Goal: Information Seeking & Learning: Learn about a topic

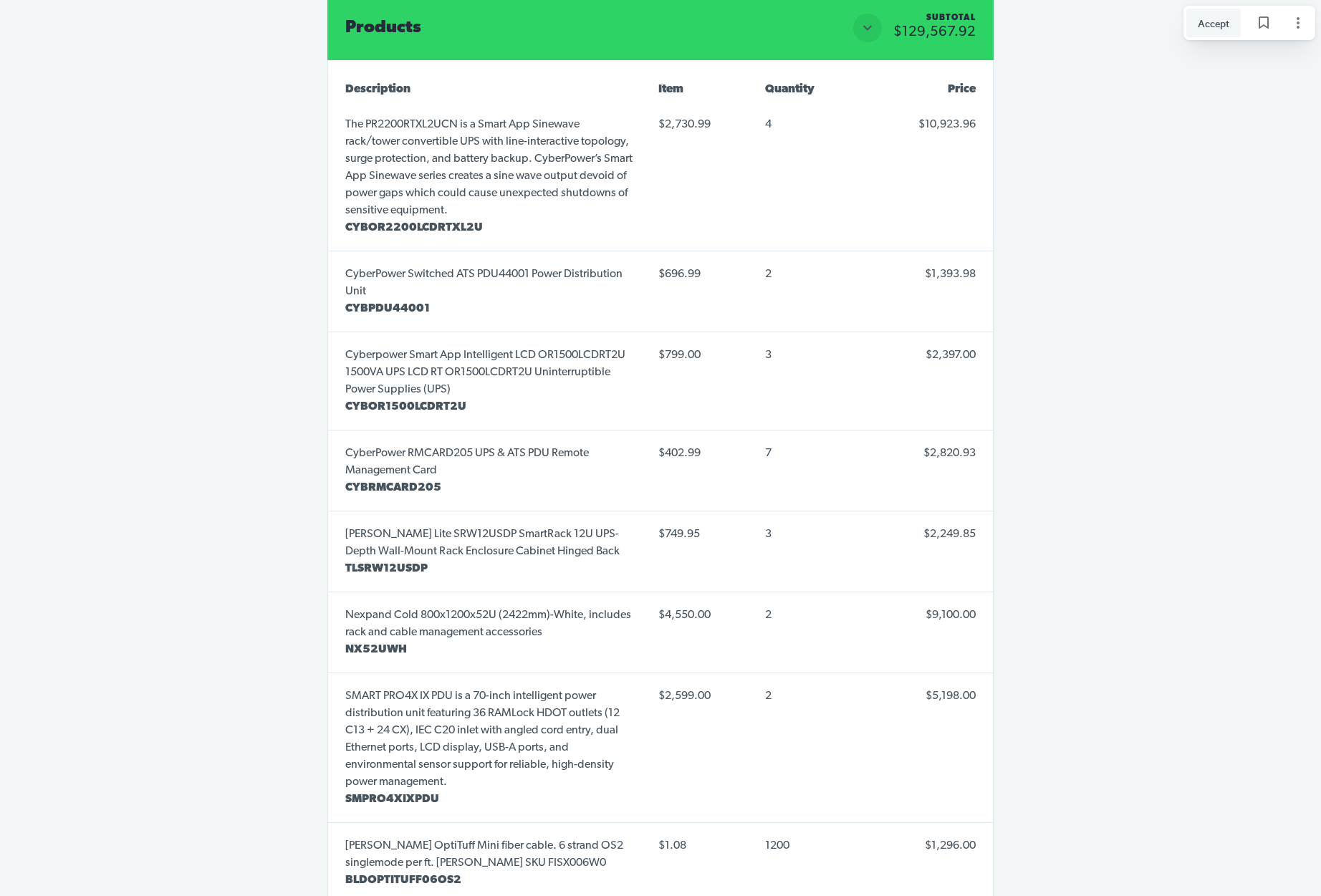
scroll to position [7042, 0]
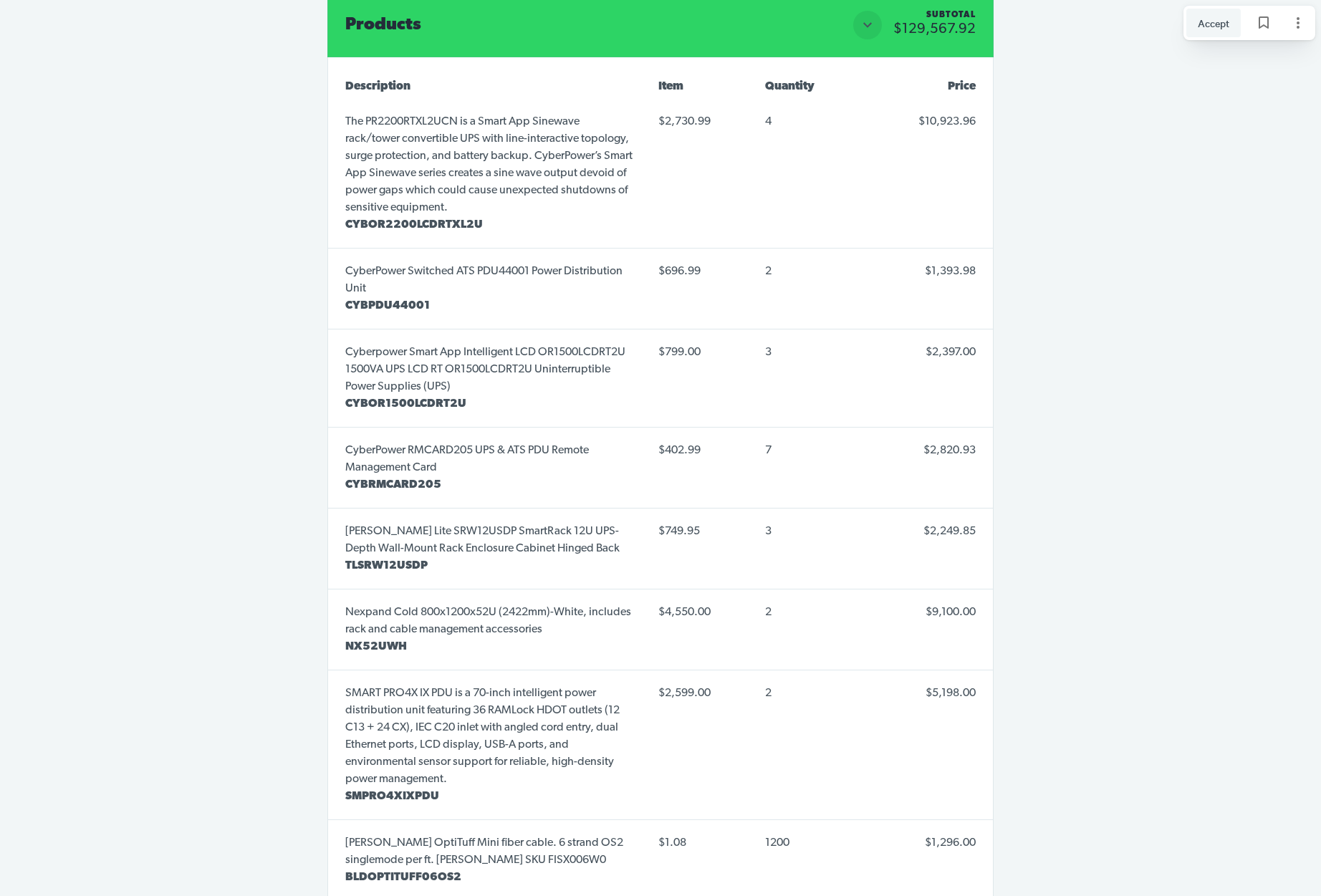
click at [439, 219] on span "CYBOR2200LCDRTXL2U" at bounding box center [414, 224] width 138 height 11
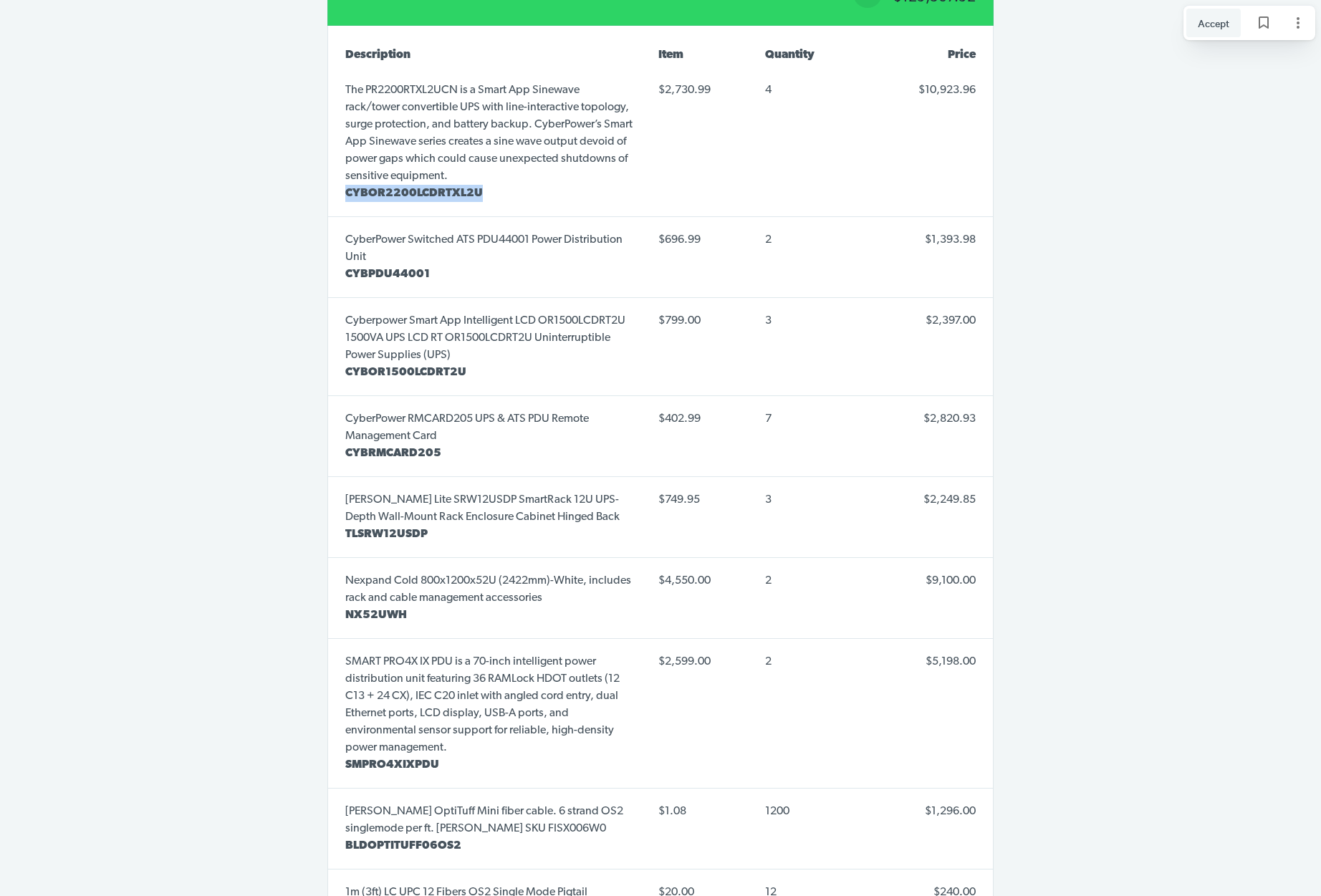
scroll to position [7083, 0]
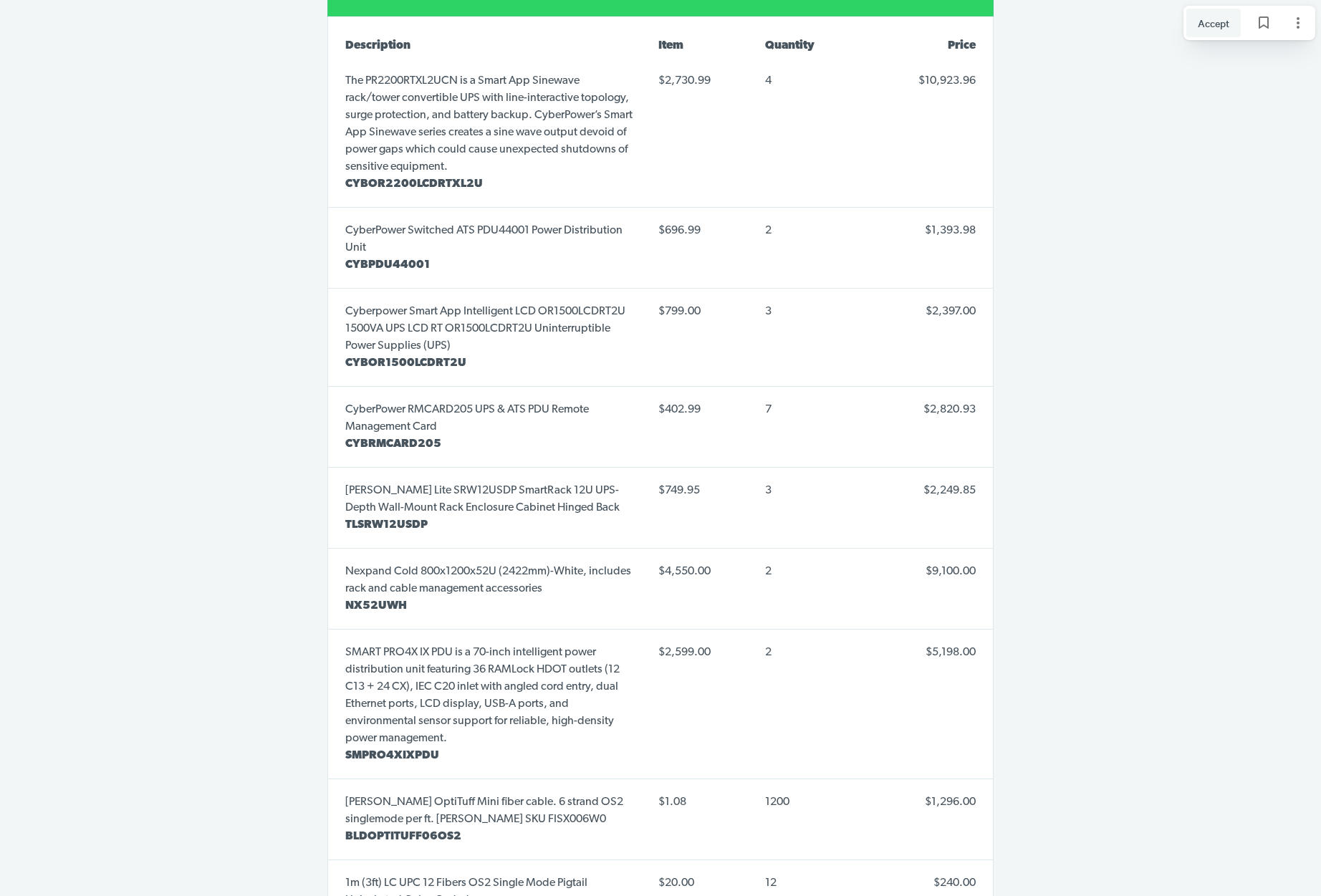
click at [398, 259] on span "CYBPDU44001" at bounding box center [388, 265] width 84 height 11
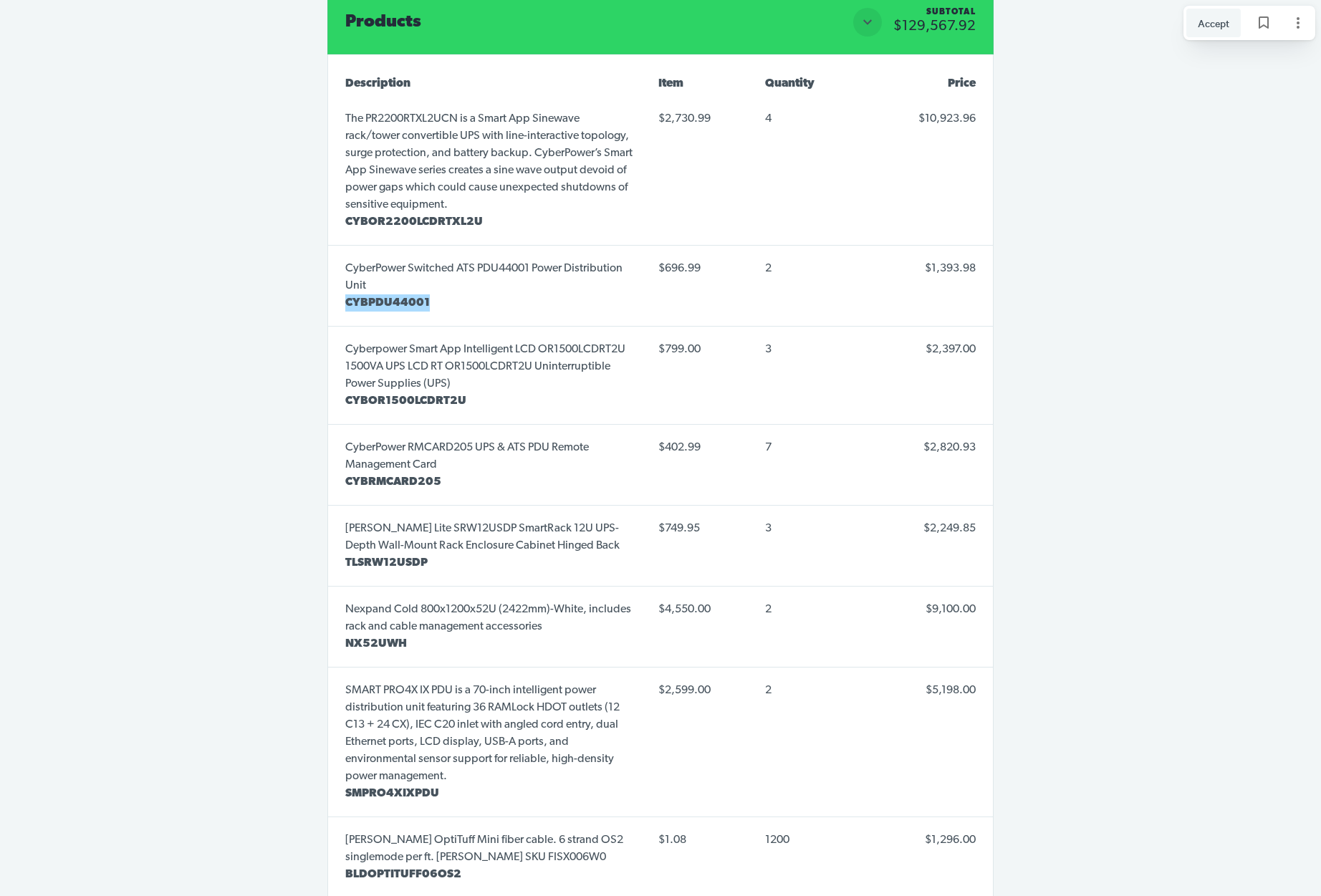
scroll to position [7047, 0]
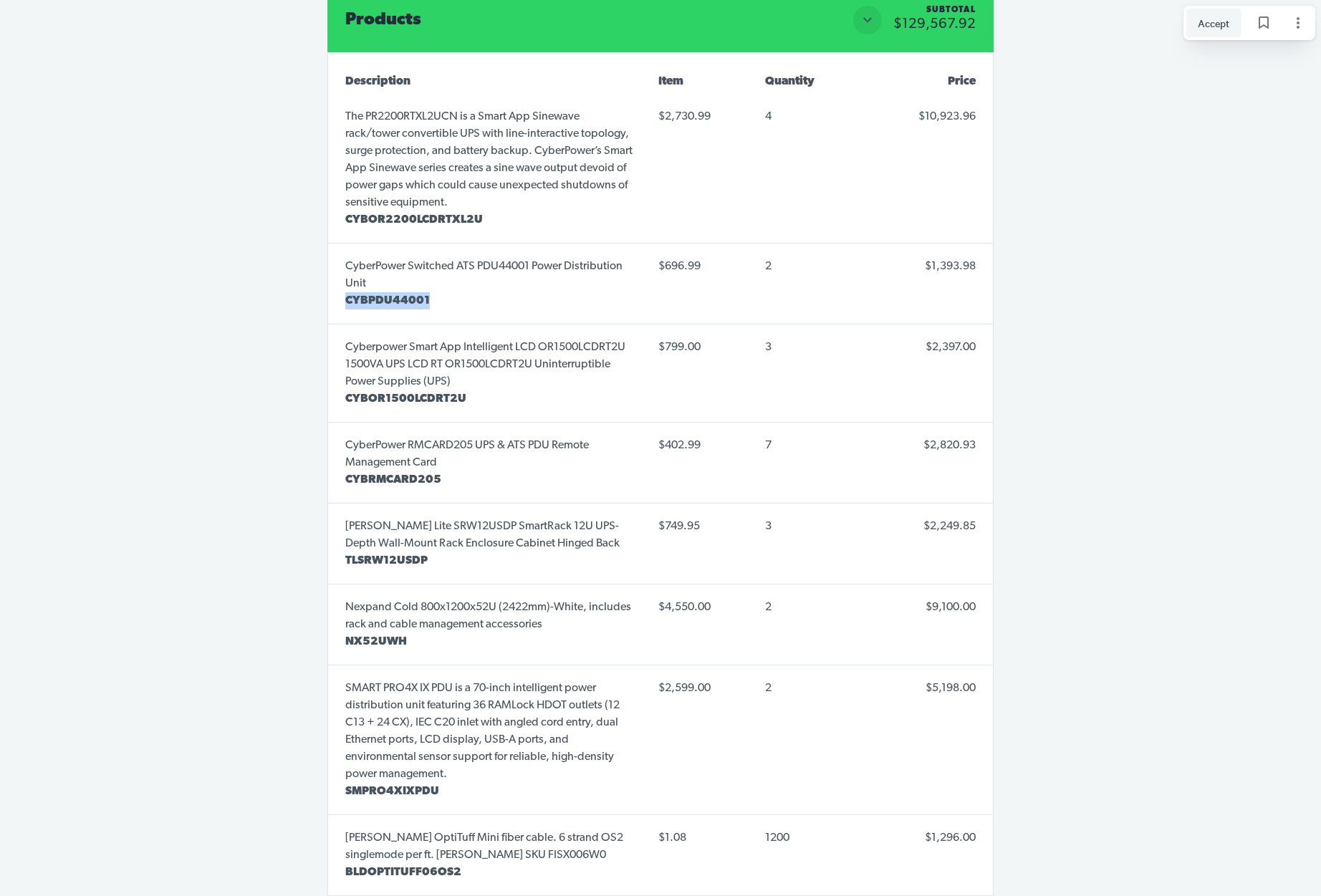
click at [384, 555] on span "TLSRW12USDP" at bounding box center [387, 560] width 83 height 11
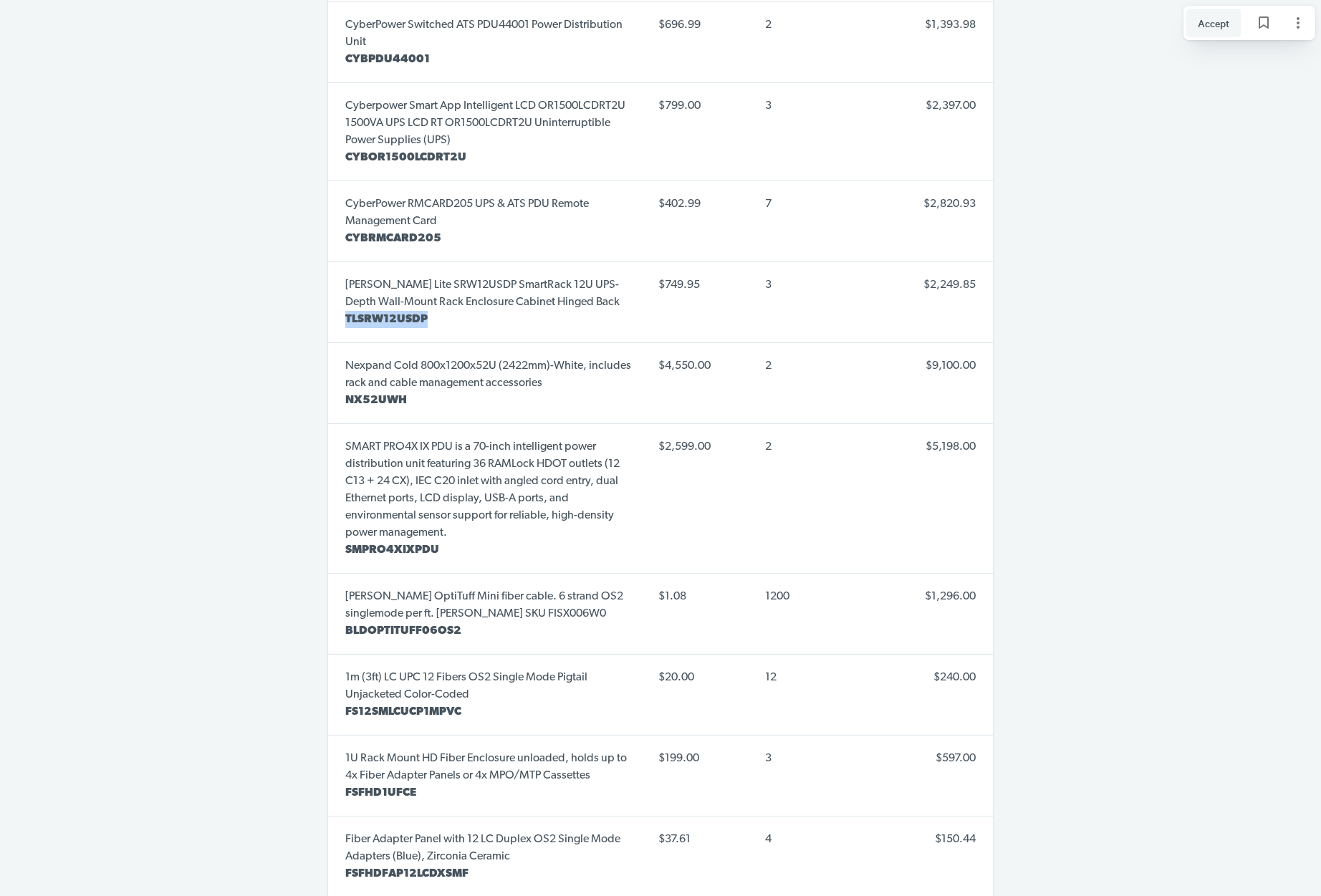
scroll to position [7287, 0]
click at [375, 396] on span "NX52UWH" at bounding box center [376, 401] width 62 height 11
click at [403, 546] on span "SMPRO4XIXPDU" at bounding box center [392, 551] width 94 height 11
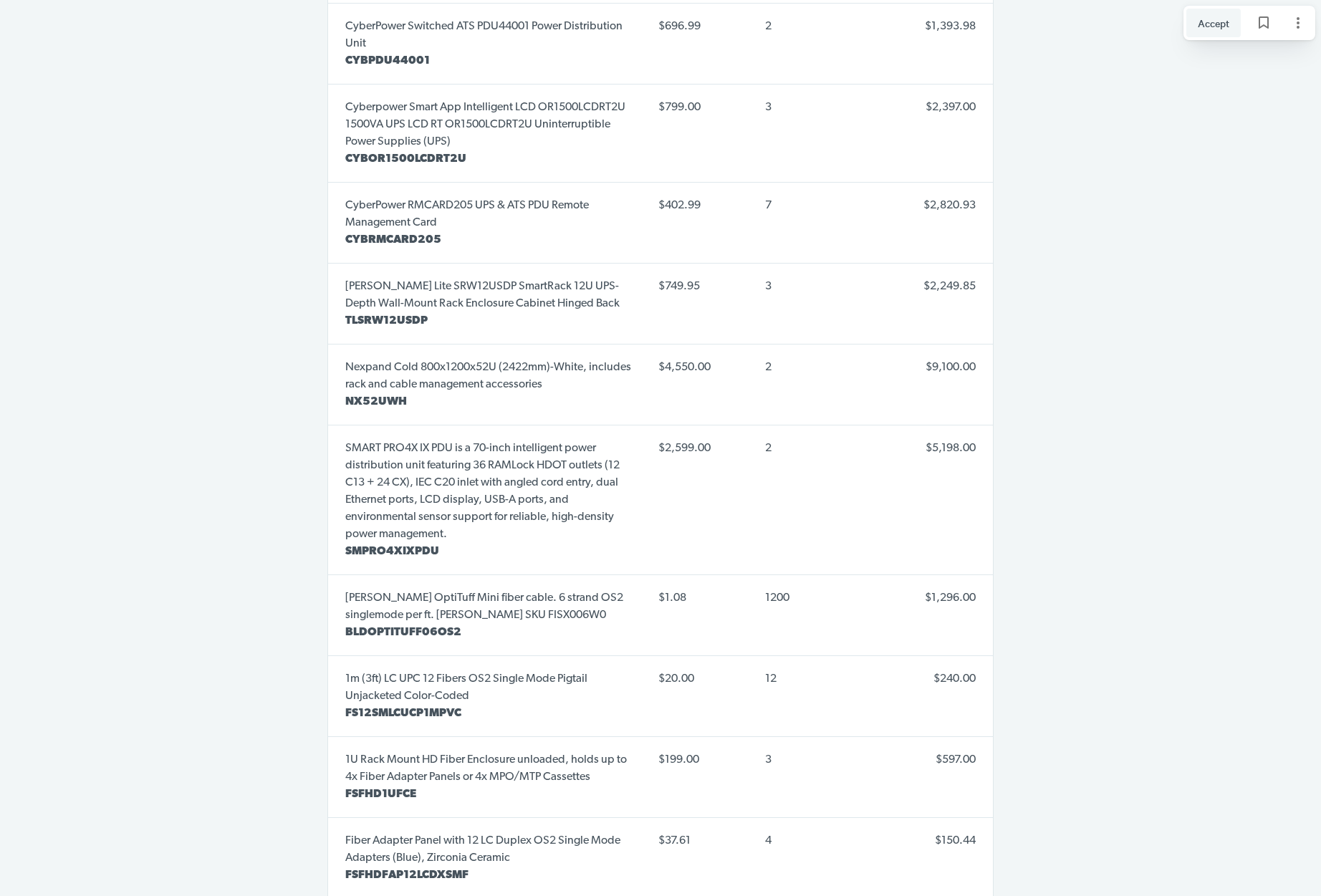
click at [452, 543] on p "SMPRO4XIXPDU" at bounding box center [491, 552] width 290 height 17
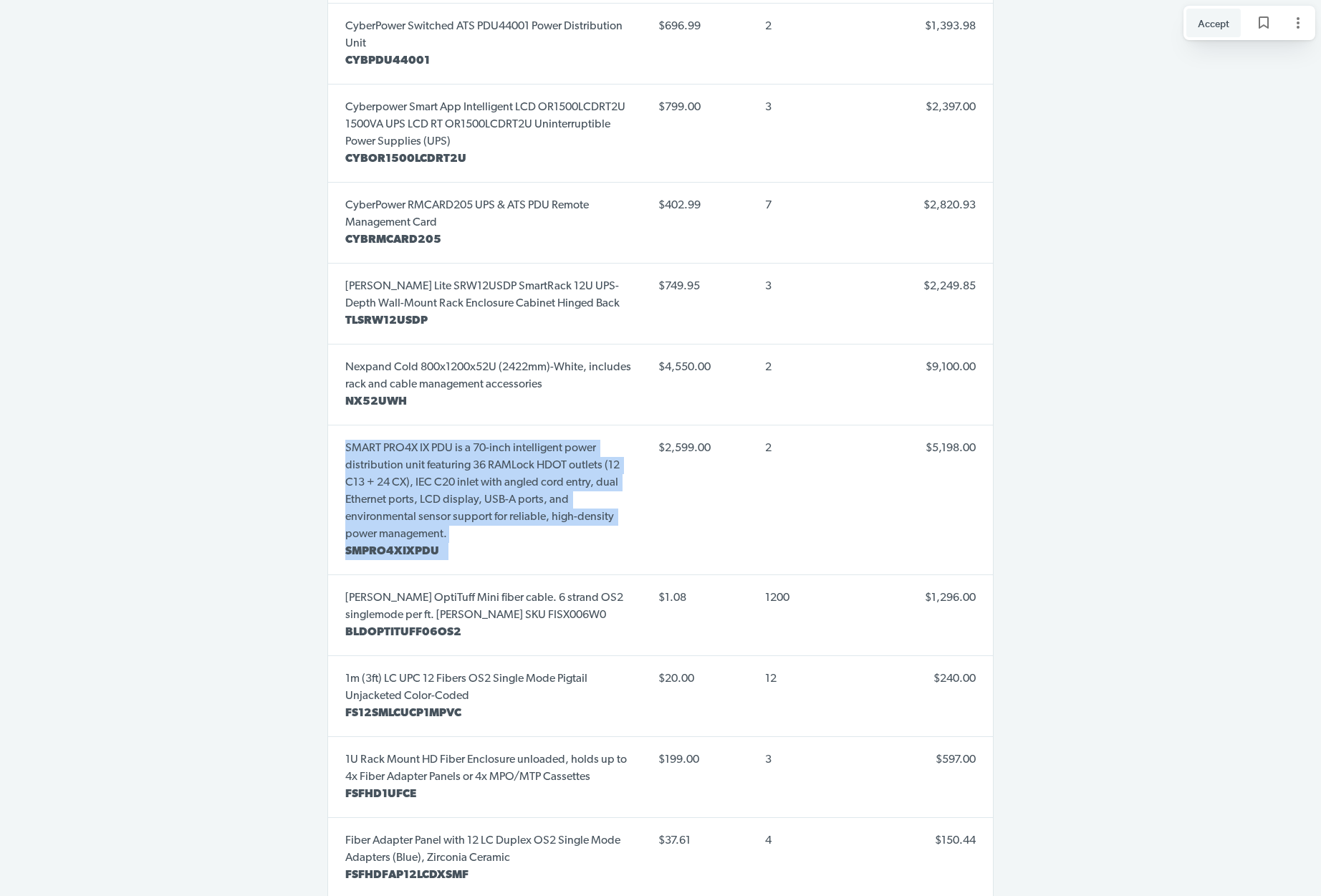
drag, startPoint x: 406, startPoint y: 493, endPoint x: 349, endPoint y: 428, distance: 86.5
click at [348, 436] on div "SMART PRO4X IX PDU is a 70-inch intelligent power distribution unit featuring 3…" at bounding box center [491, 499] width 290 height 126
drag, startPoint x: 433, startPoint y: 509, endPoint x: 437, endPoint y: 524, distance: 15.5
click at [433, 509] on p "SMART PRO4X IX PDU is a 70-inch intelligent power distribution unit featuring 3…" at bounding box center [491, 491] width 290 height 103
drag, startPoint x: 440, startPoint y: 531, endPoint x: 338, endPoint y: 430, distance: 143.5
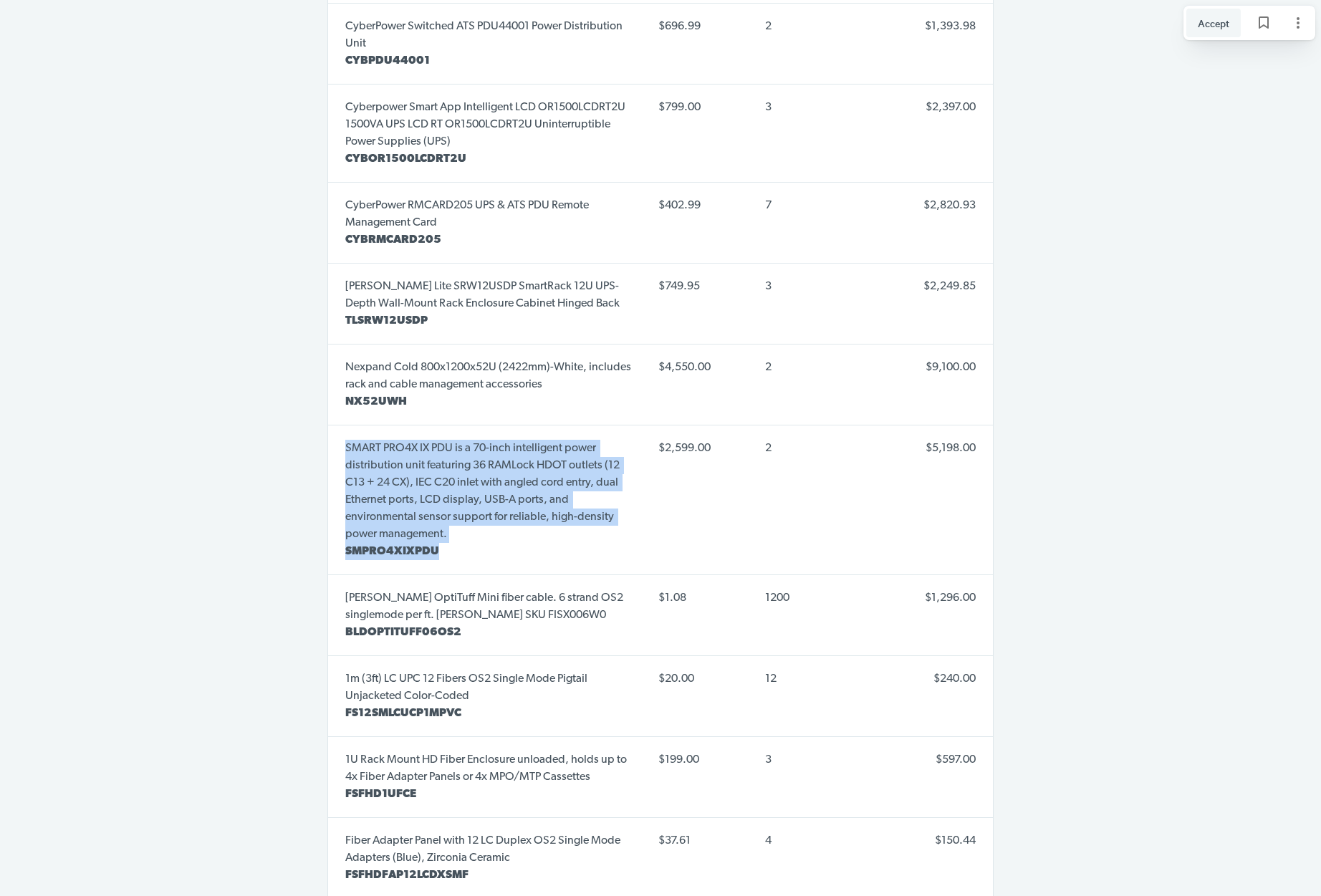
click at [337, 430] on td "SMART PRO4X IX PDU is a 70-inch intelligent power distribution unit featuring 3…" at bounding box center [487, 499] width 319 height 149
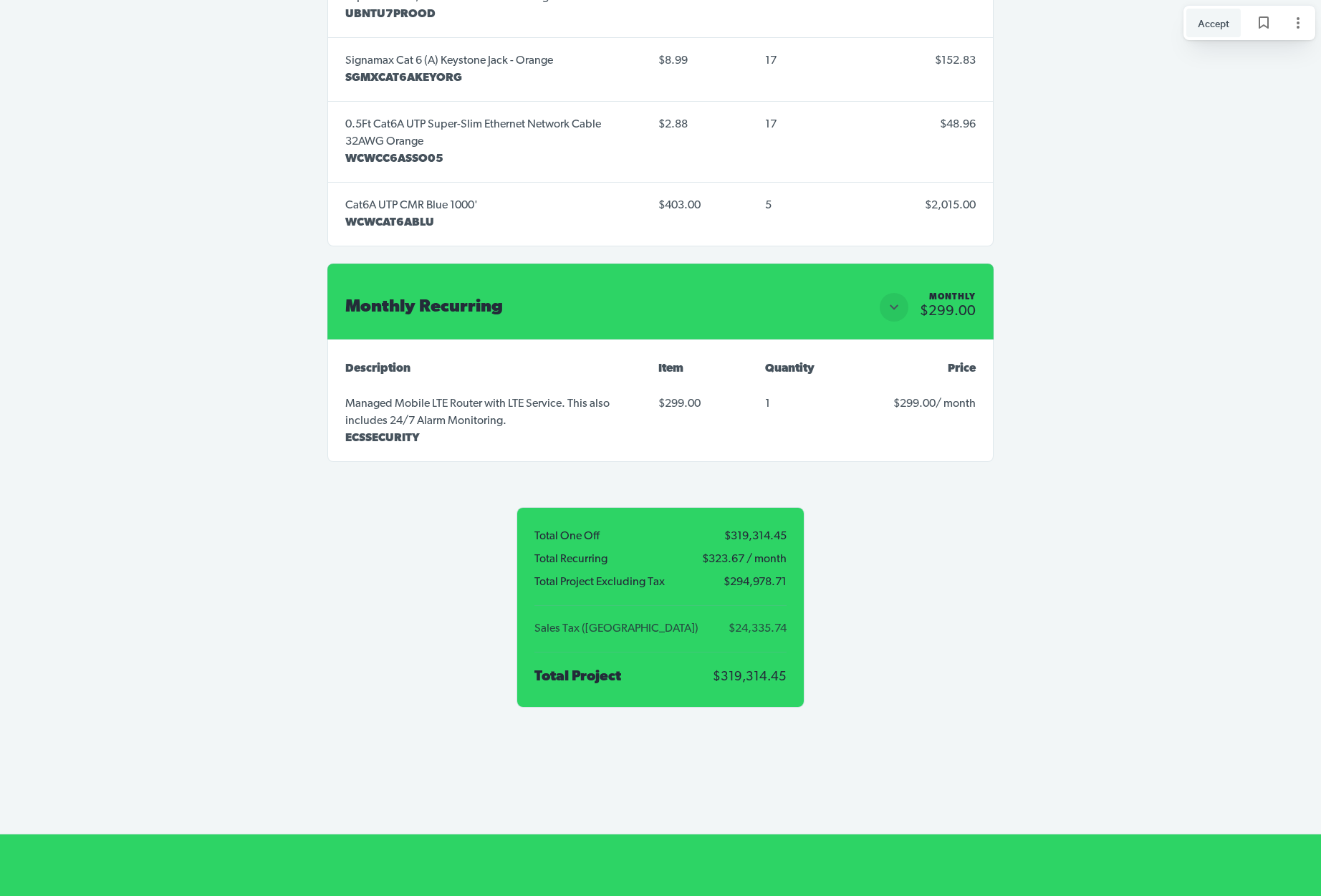
scroll to position [13108, 0]
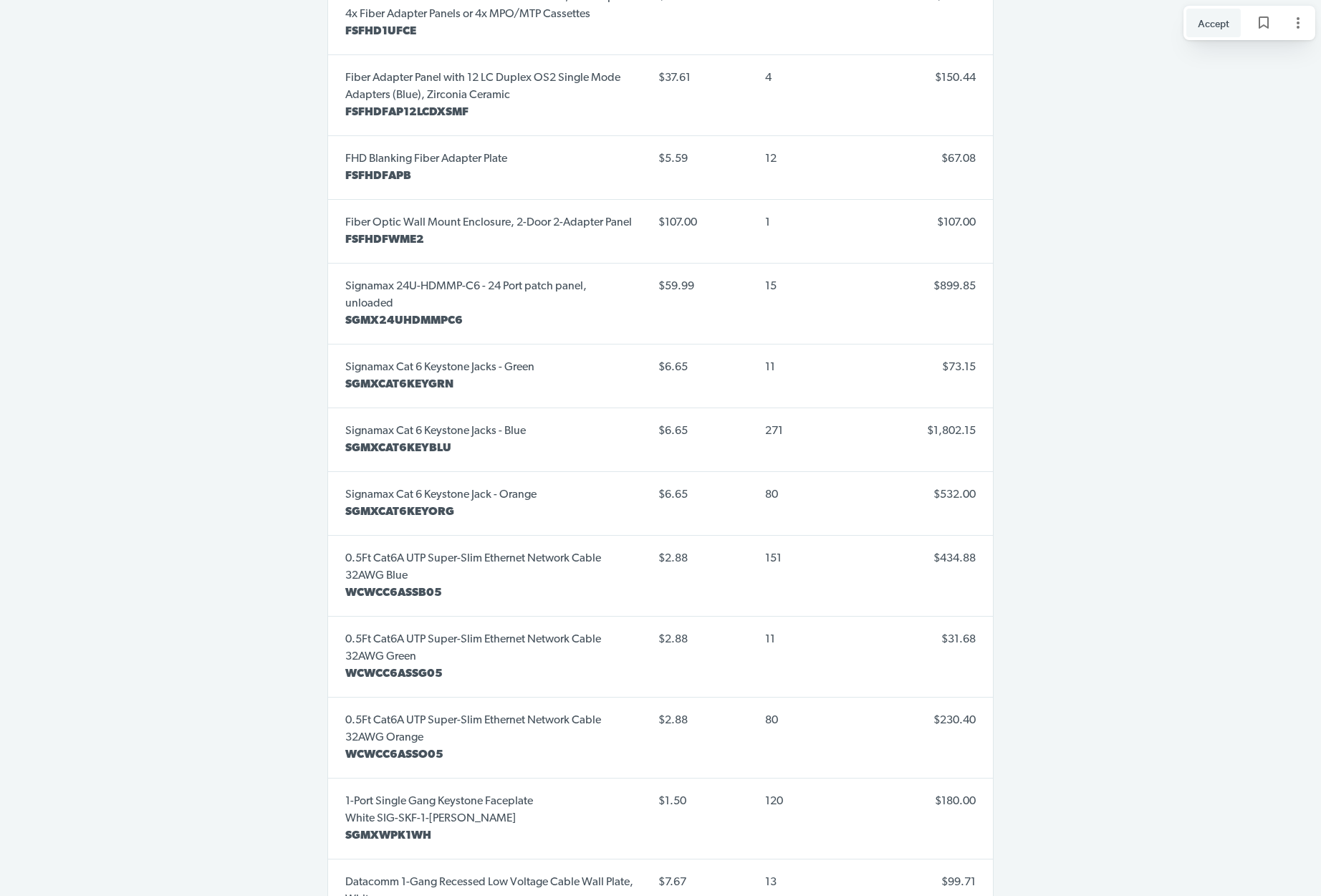
click at [540, 419] on div "Signamax Cat 6 Keystone Jacks - Blue SGMXCAT6KEYBLU" at bounding box center [491, 439] width 290 height 40
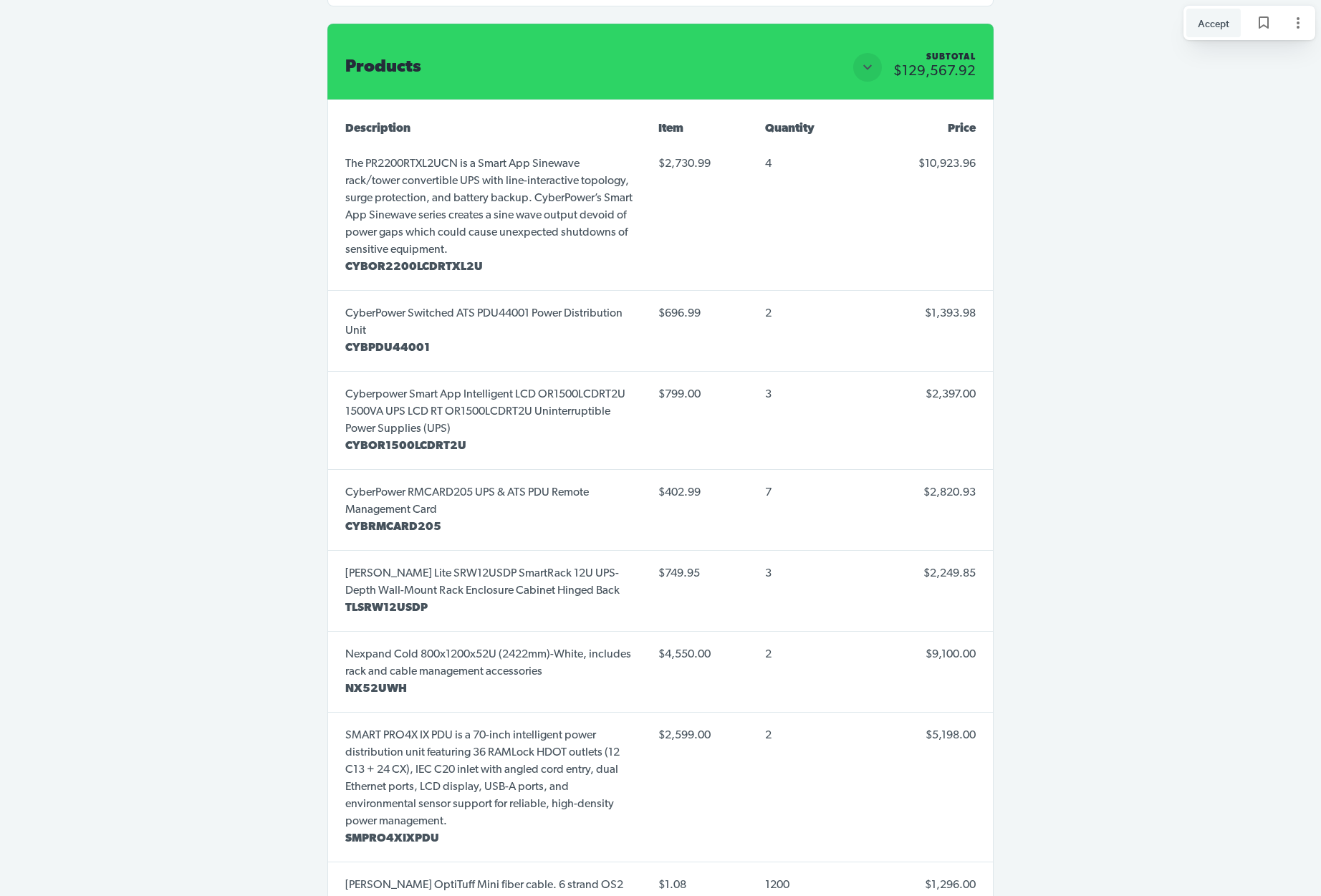
scroll to position [6999, 0]
click at [1300, 26] on icon "Page options" at bounding box center [1298, 23] width 17 height 17
click at [1300, 25] on icon "Page options" at bounding box center [1298, 23] width 17 height 17
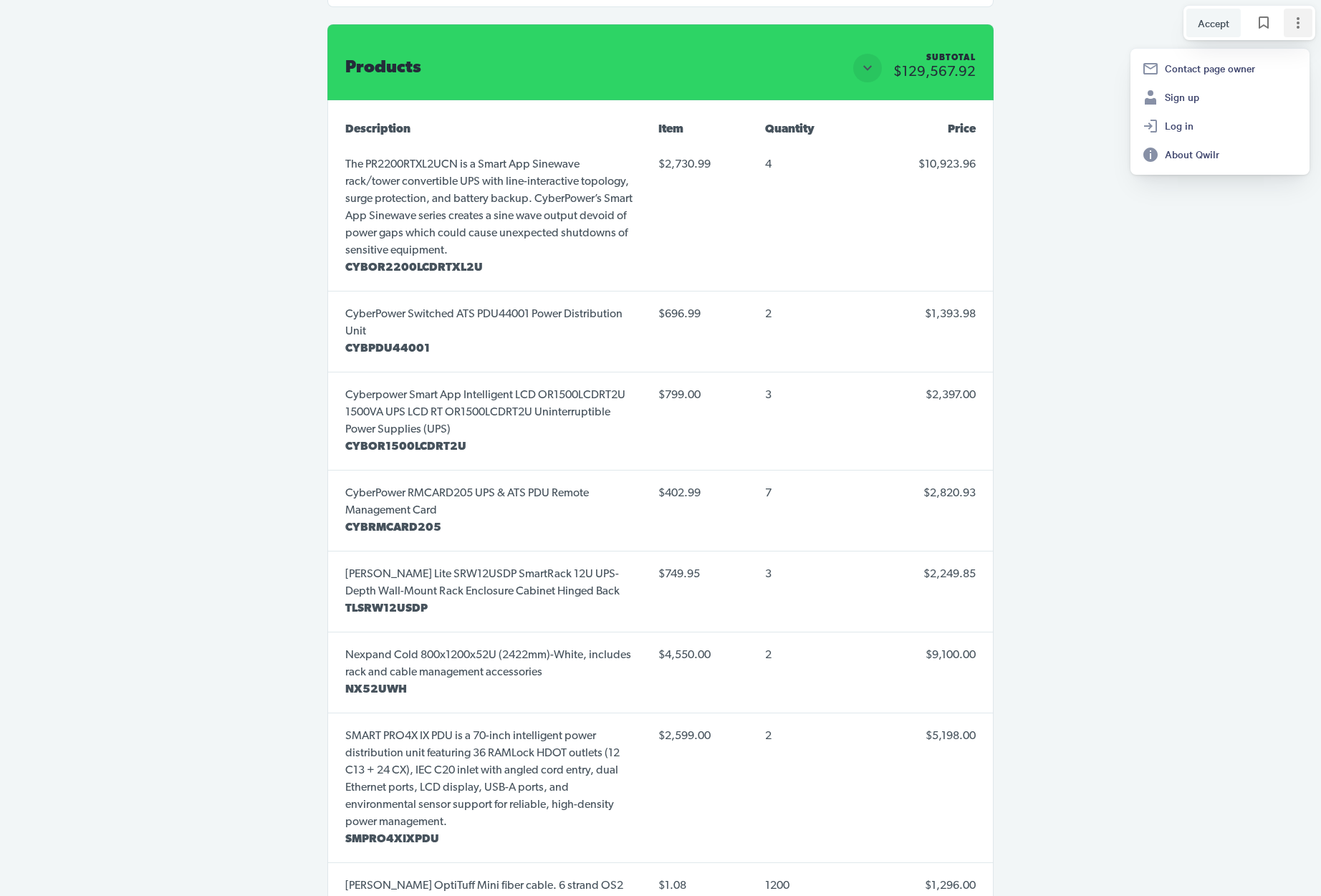
drag, startPoint x: 1120, startPoint y: 337, endPoint x: 1020, endPoint y: 271, distance: 119.8
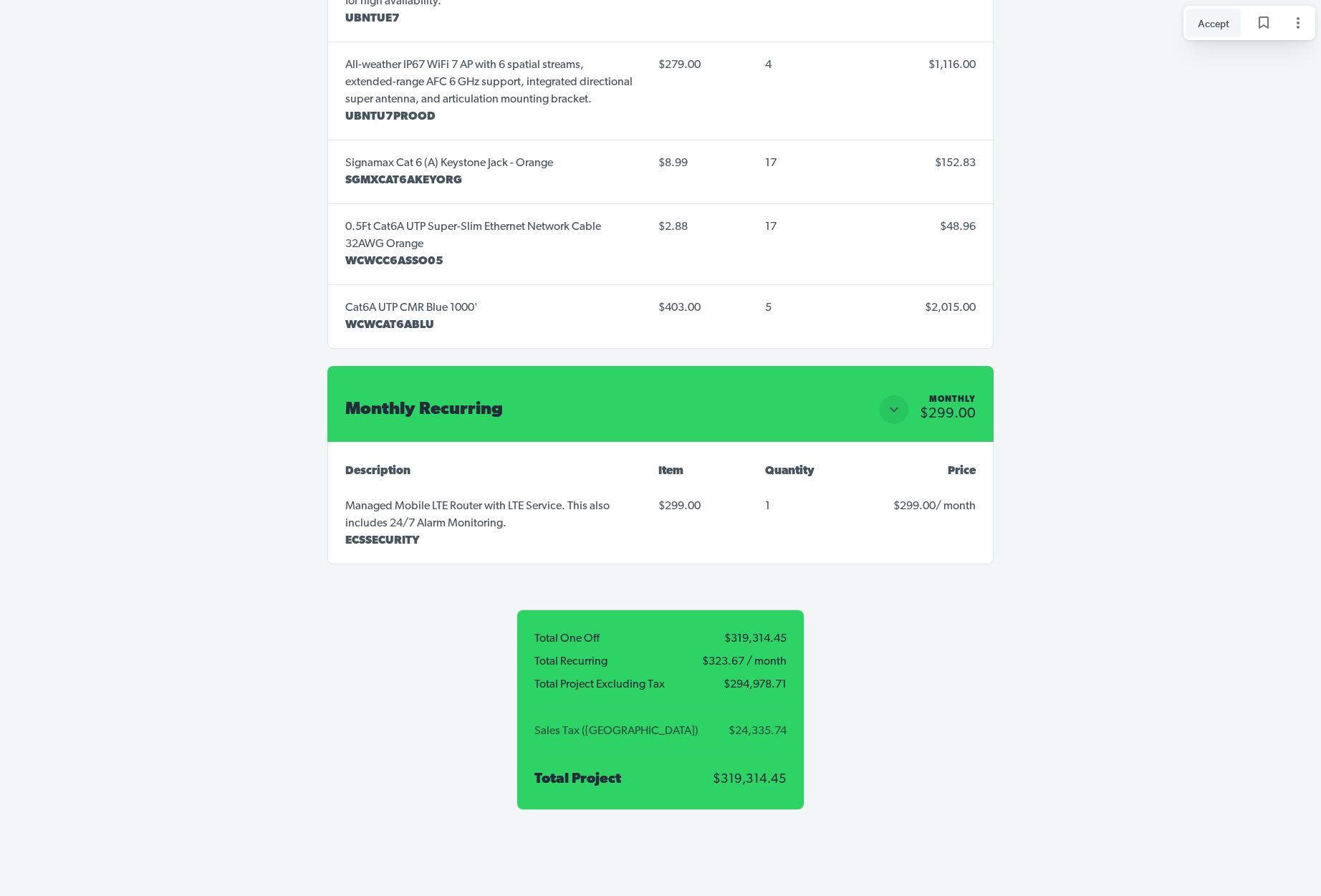
scroll to position [12090, 0]
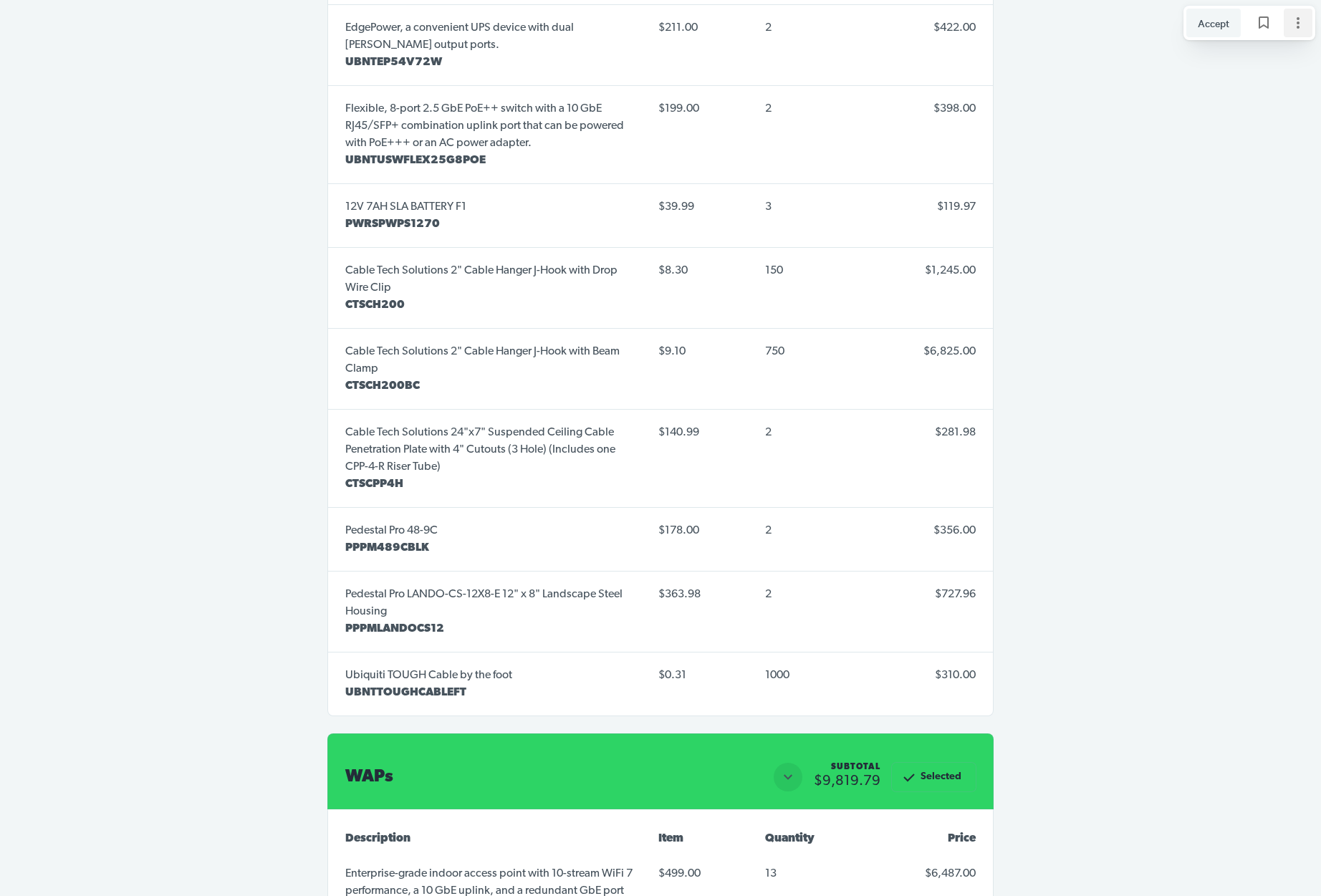
click at [1305, 24] on icon "Page options" at bounding box center [1298, 23] width 17 height 17
click at [1297, 23] on icon "Page options" at bounding box center [1297, 22] width 3 height 11
click at [1203, 155] on span "About Qwilr" at bounding box center [1231, 155] width 133 height 13
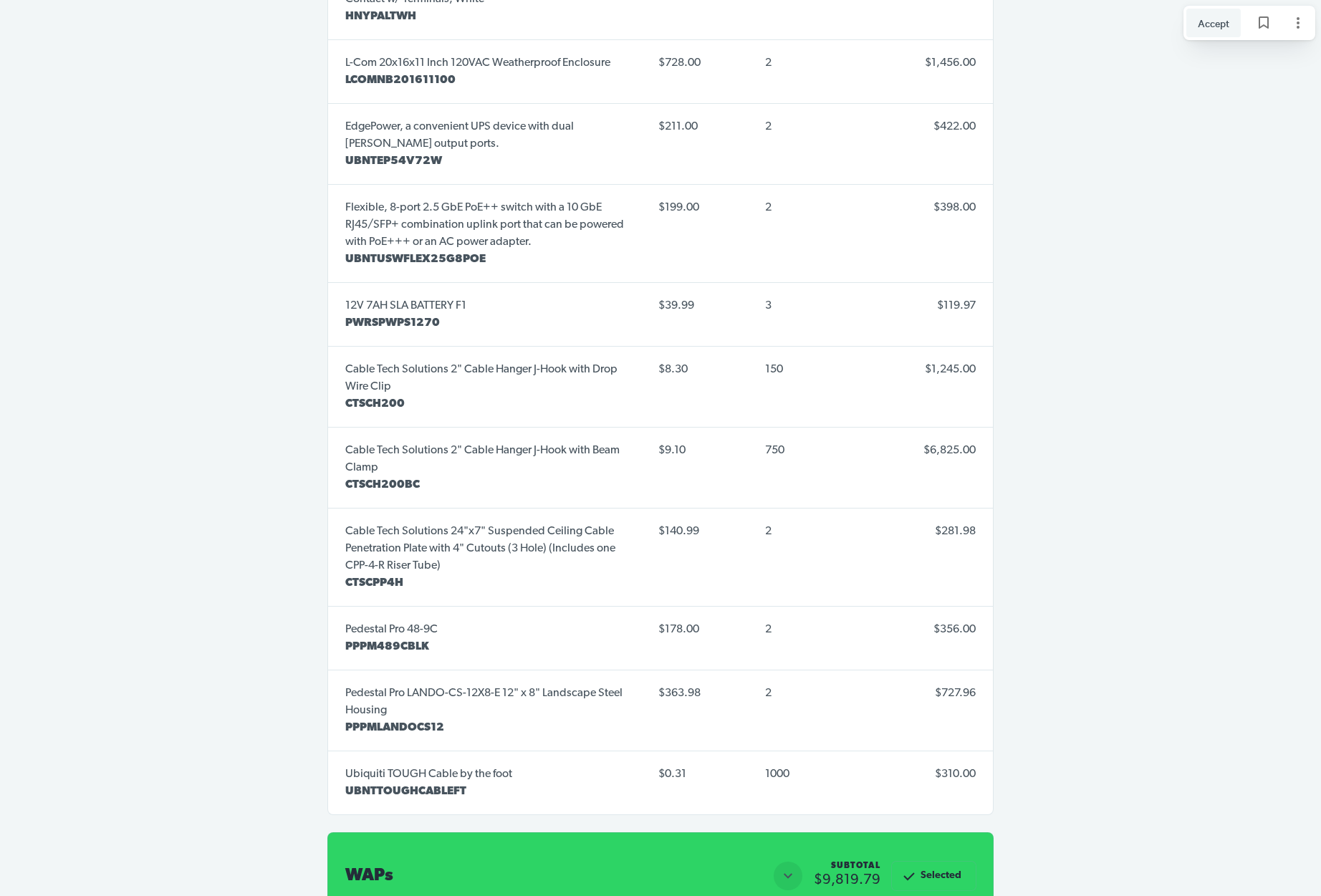
scroll to position [11992, 0]
